Goal: Find specific page/section: Find specific page/section

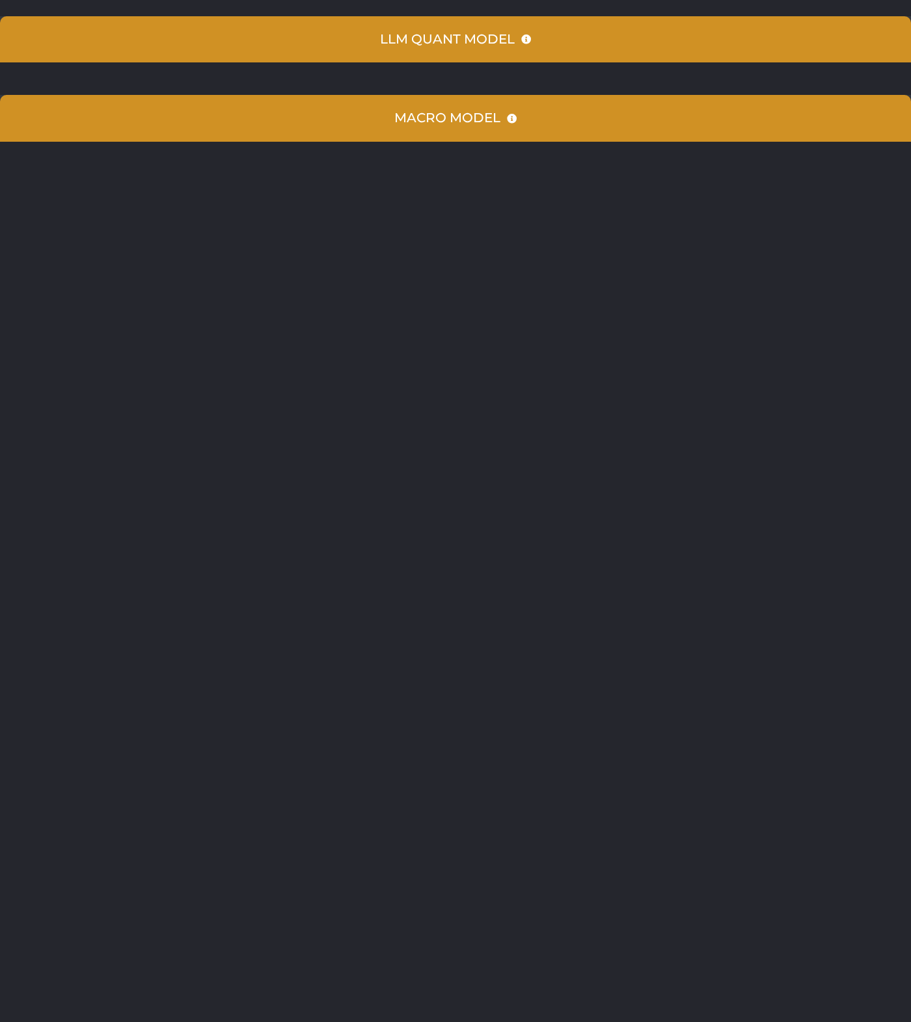
click at [775, 158] on html "LLM Quant Model Prediction Index 97 [GEOGRAPHIC_DATA] Hold a SHORT position in …" at bounding box center [455, 79] width 911 height 158
click at [439, 158] on html "LLM Quant Model Prediction Index 97 [GEOGRAPHIC_DATA] Hold a SHORT position in …" at bounding box center [455, 79] width 911 height 158
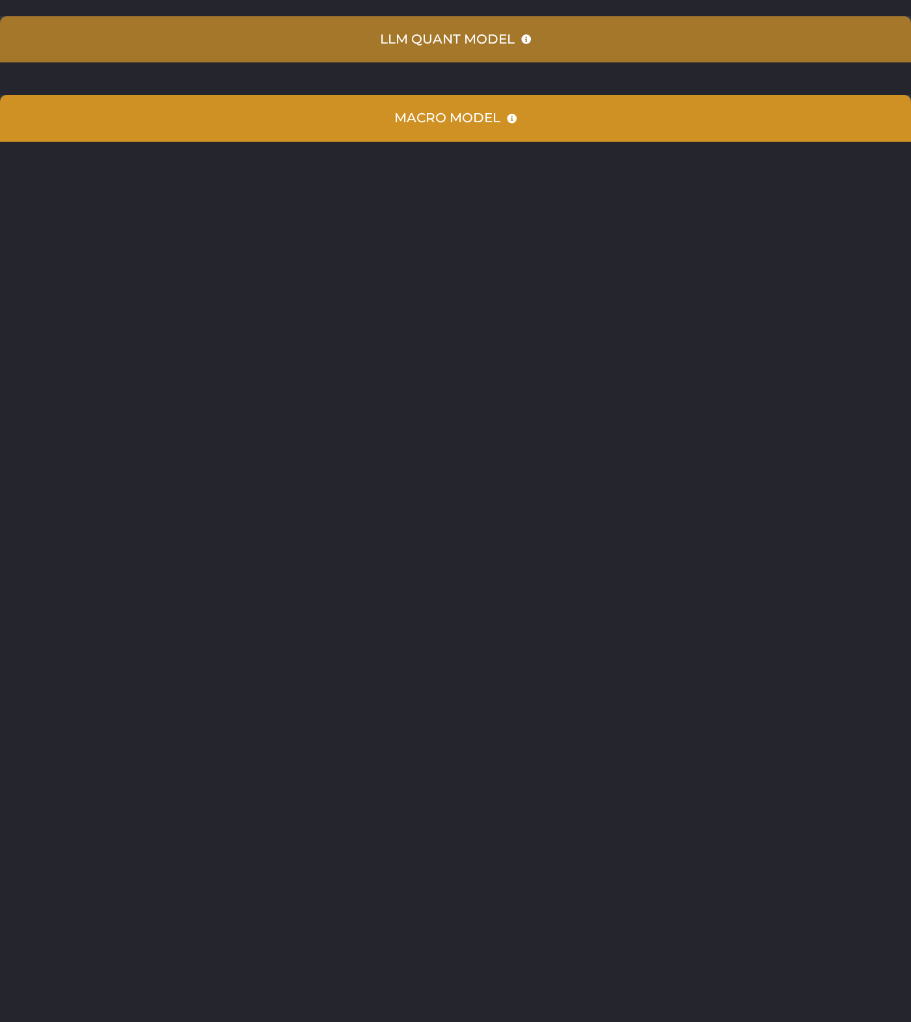
click at [524, 38] on icon "Accordion. Open links with Enter or Space, close with Escape, and navigate with…" at bounding box center [526, 39] width 10 height 10
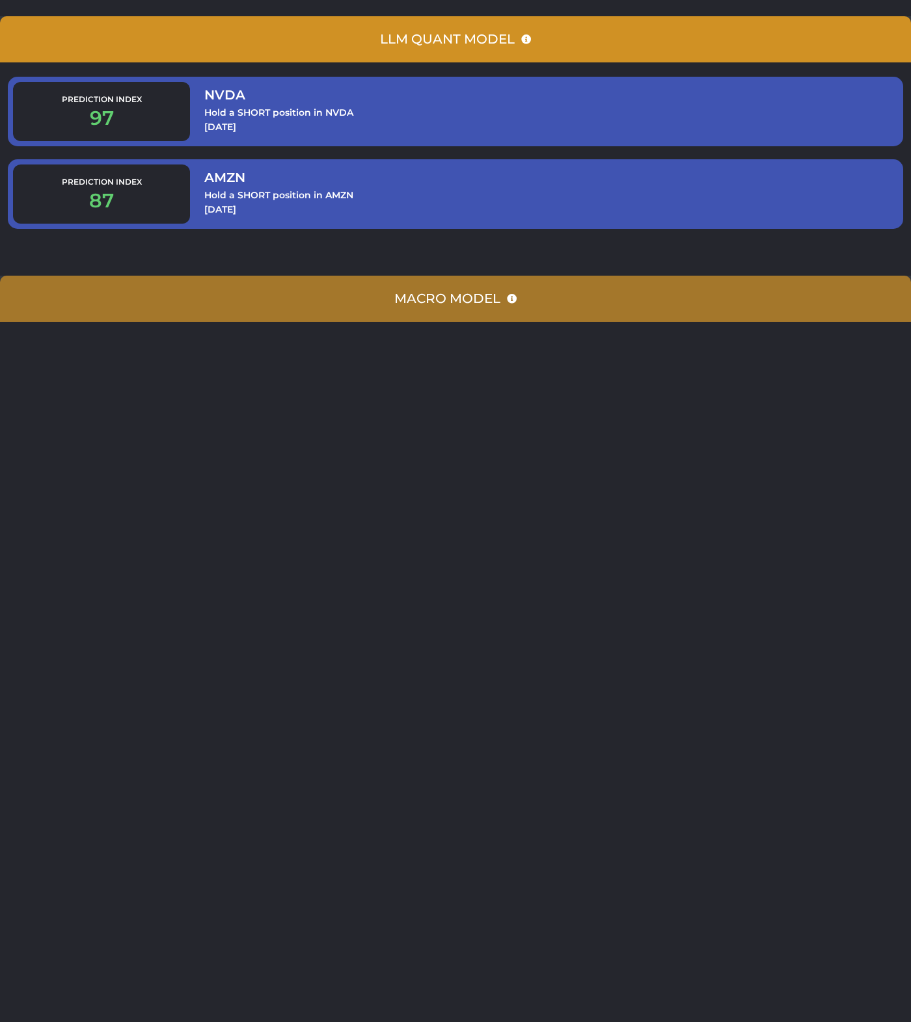
click at [507, 312] on summary "Macro Model" at bounding box center [455, 299] width 911 height 46
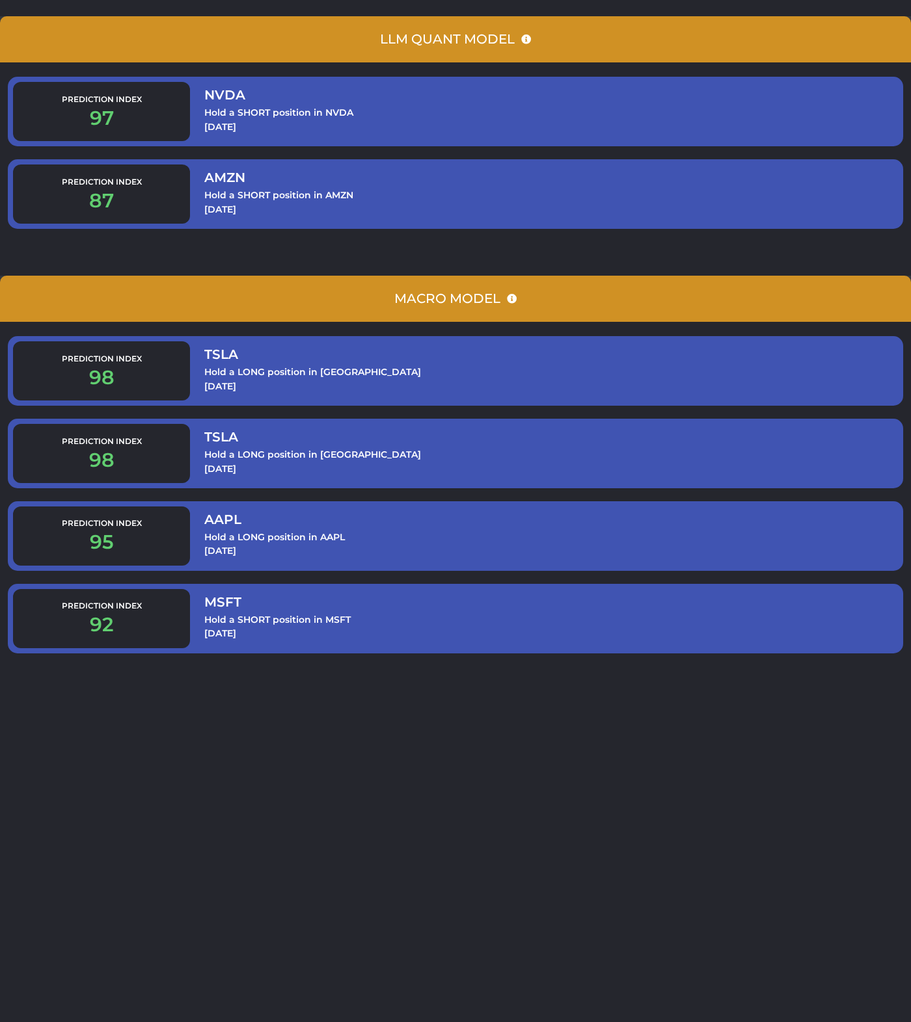
drag, startPoint x: 449, startPoint y: 844, endPoint x: 425, endPoint y: 831, distance: 27.6
click at [446, 684] on html "LLM Quant Model Prediction Index 97 [GEOGRAPHIC_DATA] Hold a SHORT position in …" at bounding box center [455, 342] width 911 height 684
drag, startPoint x: 479, startPoint y: 833, endPoint x: 440, endPoint y: 695, distance: 143.9
click at [478, 684] on html "LLM Quant Model Prediction Index 97 [GEOGRAPHIC_DATA] Hold a SHORT position in …" at bounding box center [455, 342] width 911 height 684
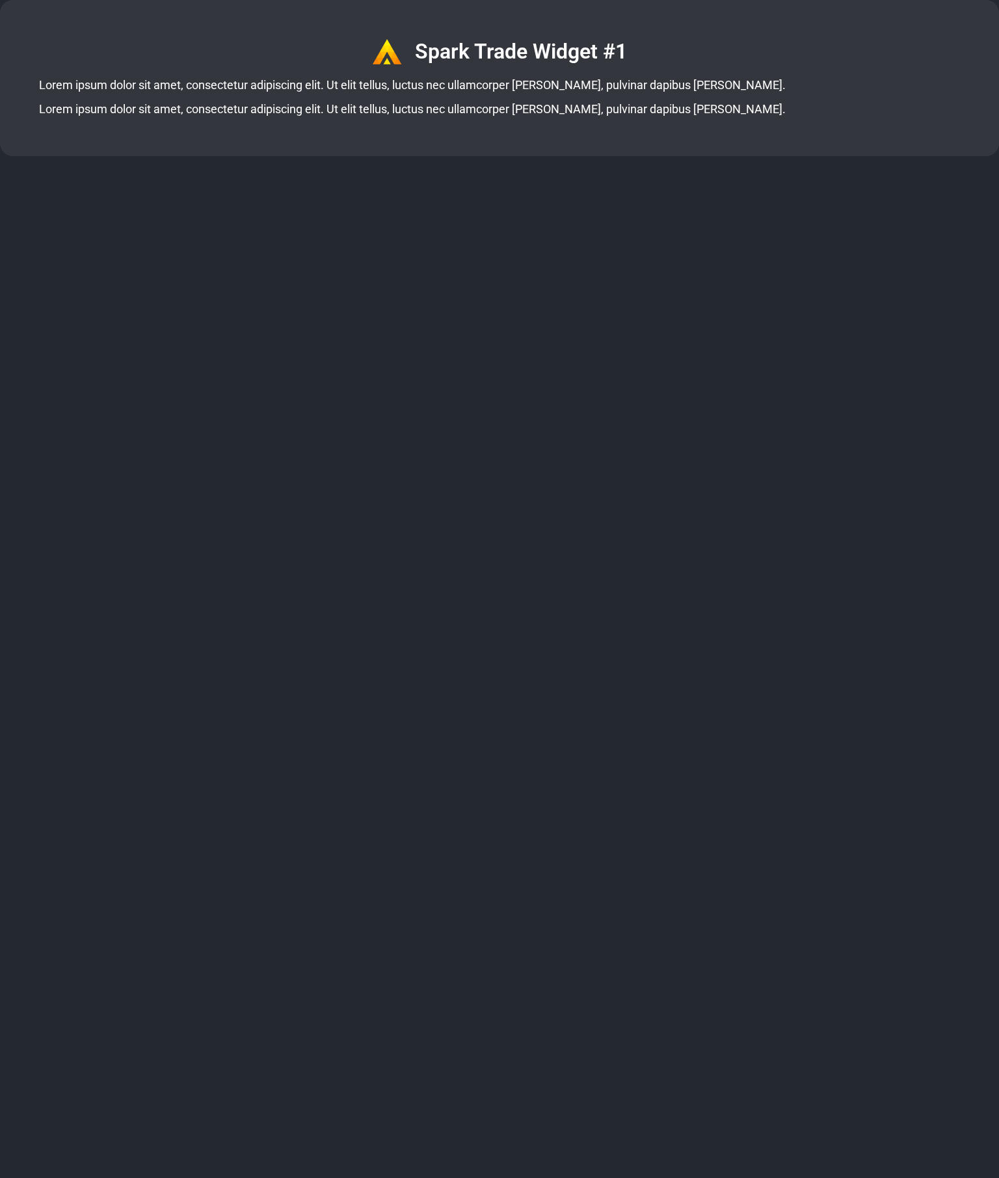
click at [250, 156] on html "Spark Trade Widget #1 Lorem ipsum dolor sit amet, consectetur adipiscing elit. …" at bounding box center [499, 78] width 999 height 156
click at [679, 156] on html "Spark Trade Widget #1 Lorem ipsum dolor sit amet, consectetur adipiscing elit. …" at bounding box center [499, 78] width 999 height 156
